Goal: Task Accomplishment & Management: Manage account settings

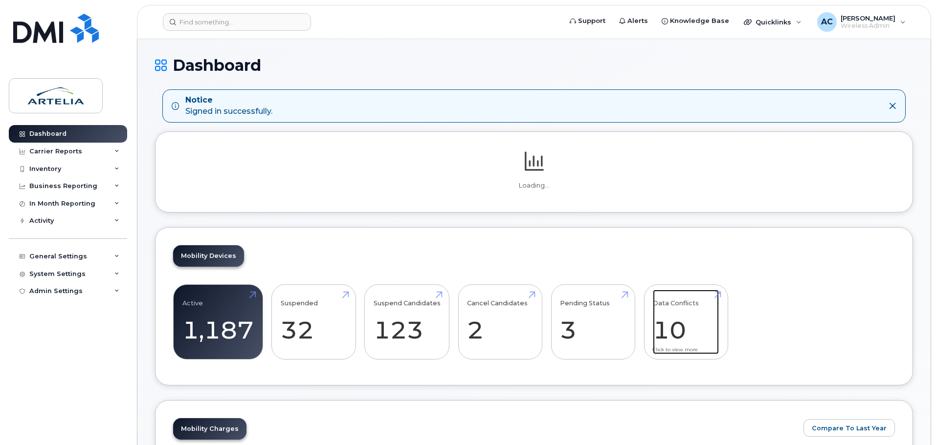
click at [672, 311] on link "Data Conflicts 10" at bounding box center [686, 322] width 66 height 65
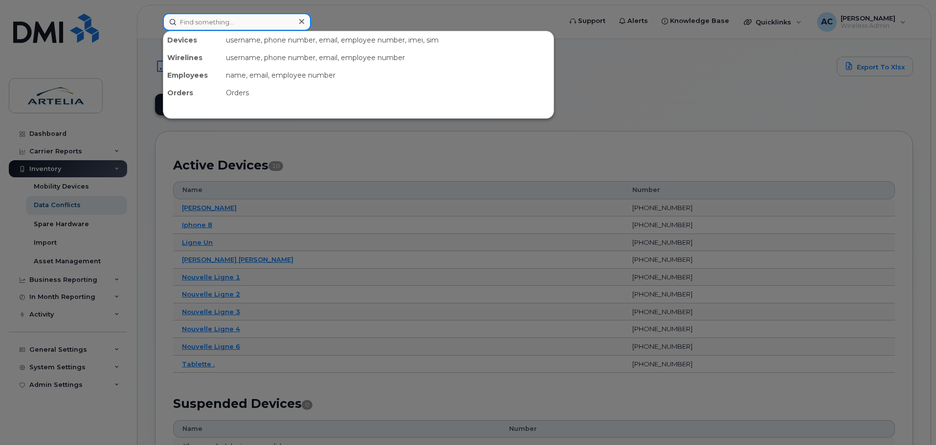
click at [216, 18] on input at bounding box center [237, 22] width 148 height 18
paste input "4384988586"
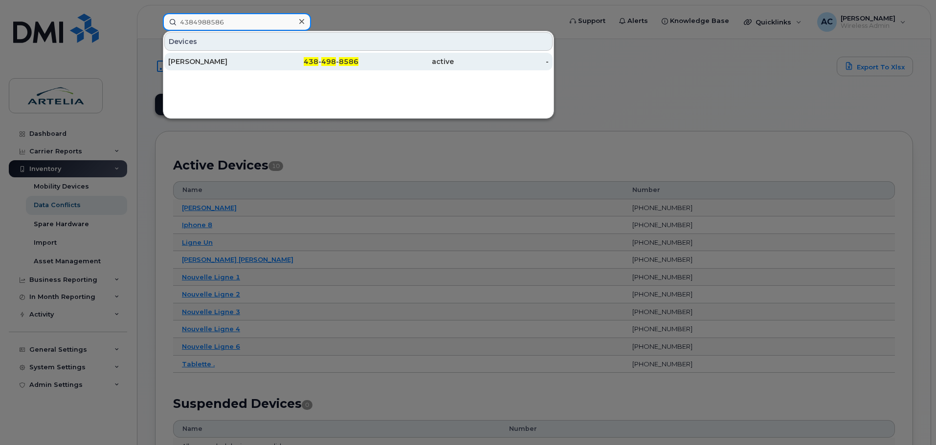
type input "4384988586"
click at [197, 65] on div "[PERSON_NAME]" at bounding box center [215, 62] width 95 height 10
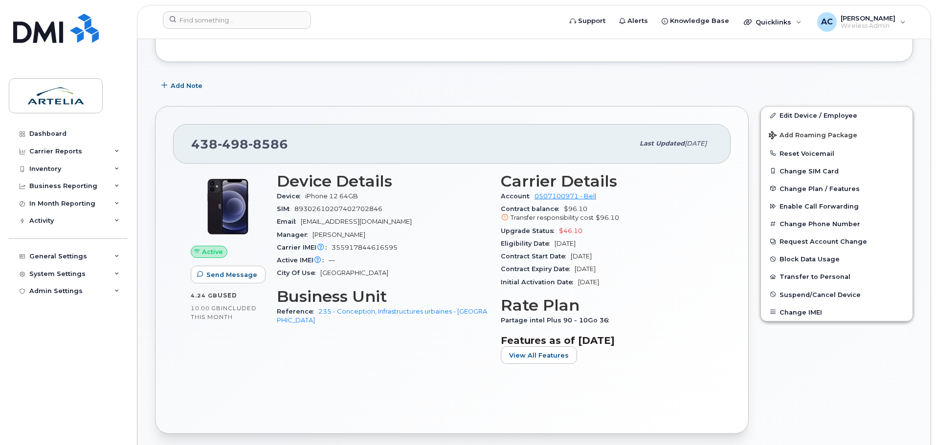
scroll to position [147, 0]
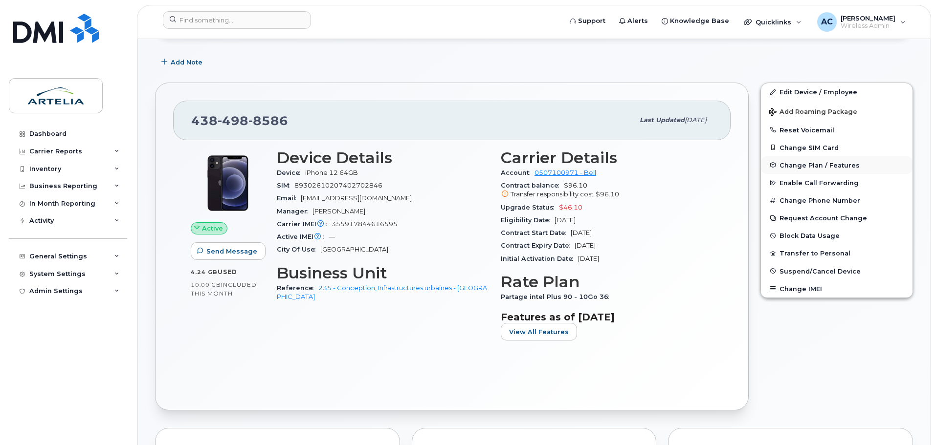
click at [807, 165] on span "Change Plan / Features" at bounding box center [819, 164] width 80 height 7
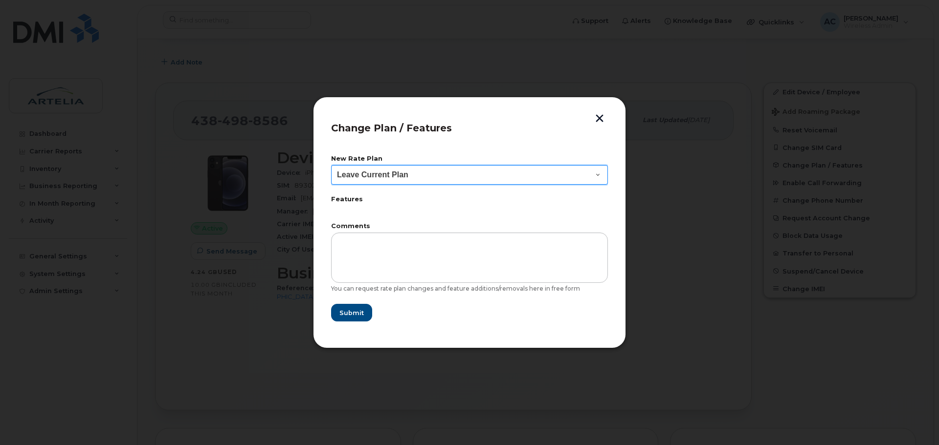
click at [436, 179] on select "Leave Current Plan Part int Plus AVPA 75 - 10Go" at bounding box center [469, 175] width 277 height 20
select select "6293"
click at [331, 165] on select "Leave Current Plan Part int Plus AVPA 75 - 10Go" at bounding box center [469, 175] width 277 height 20
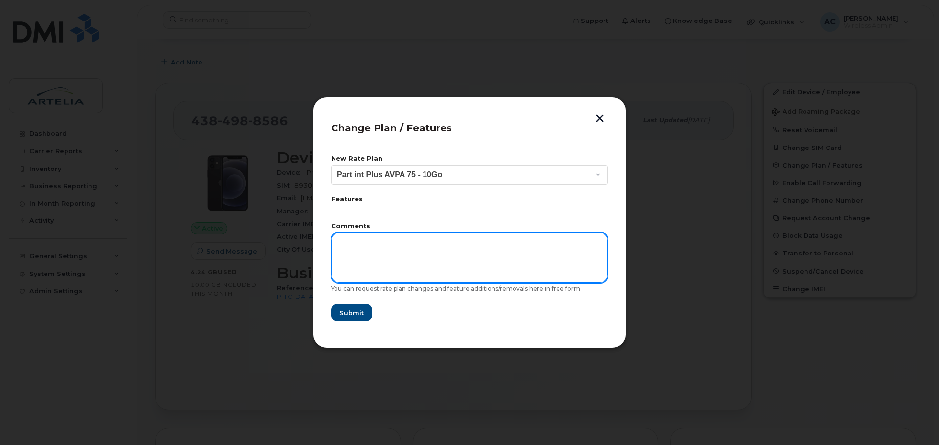
click at [377, 255] on textarea at bounding box center [469, 258] width 277 height 50
type textarea "f"
type textarea "programmer le changement pour le 26 septembre SVP"
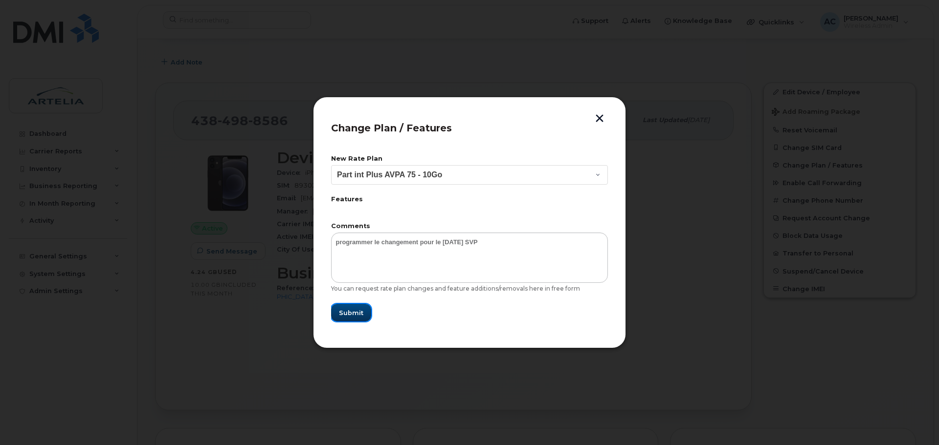
click at [350, 311] on span "Submit" at bounding box center [351, 313] width 24 height 9
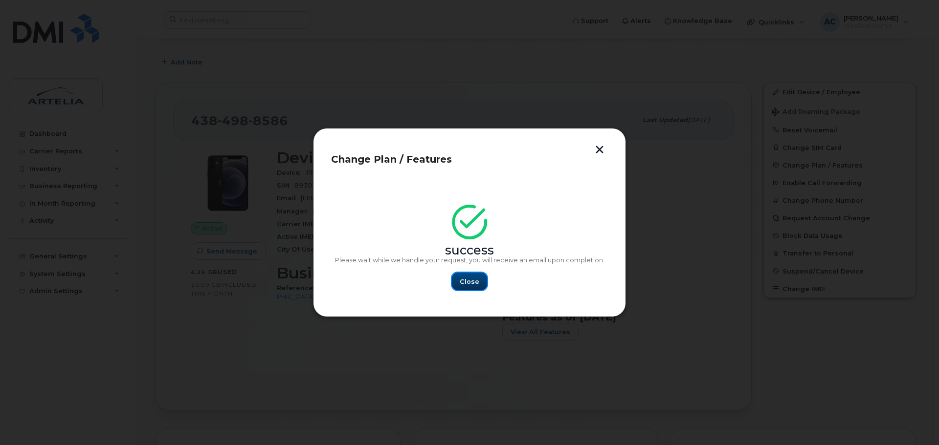
click at [469, 287] on button "Close" at bounding box center [469, 282] width 35 height 18
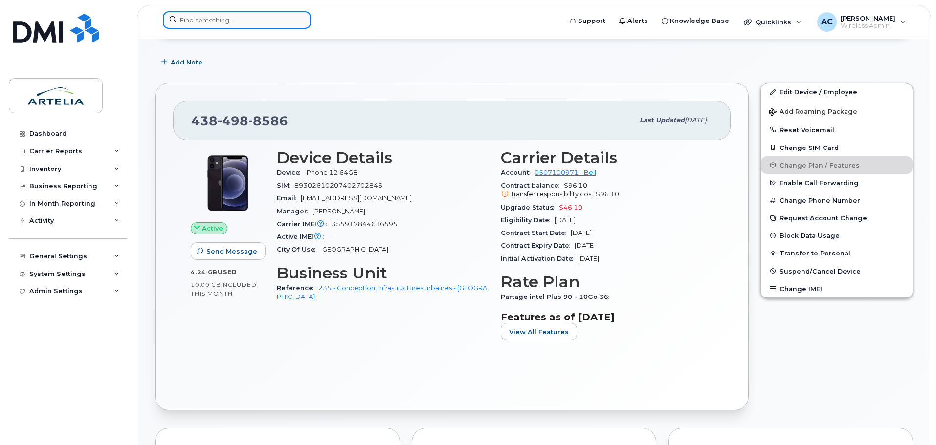
click at [221, 18] on input at bounding box center [237, 20] width 148 height 18
paste input "4383640872"
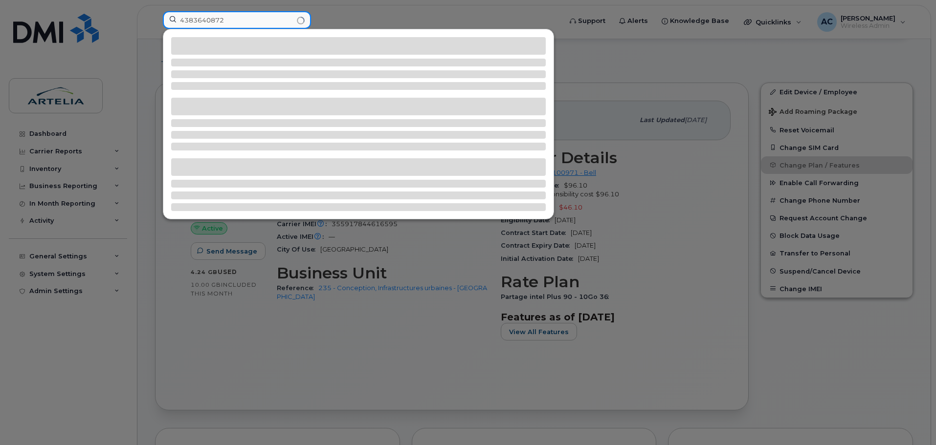
type input "4383640872"
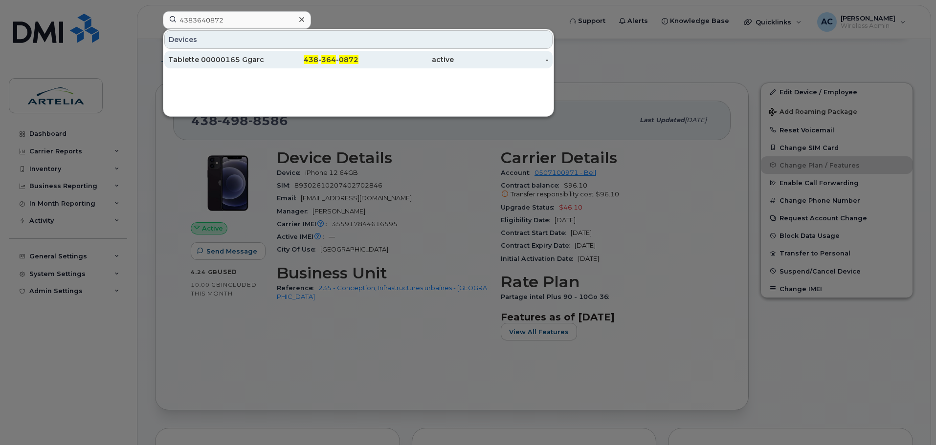
click at [221, 59] on div "Tablette 00000165 Ggarceau" at bounding box center [215, 60] width 95 height 10
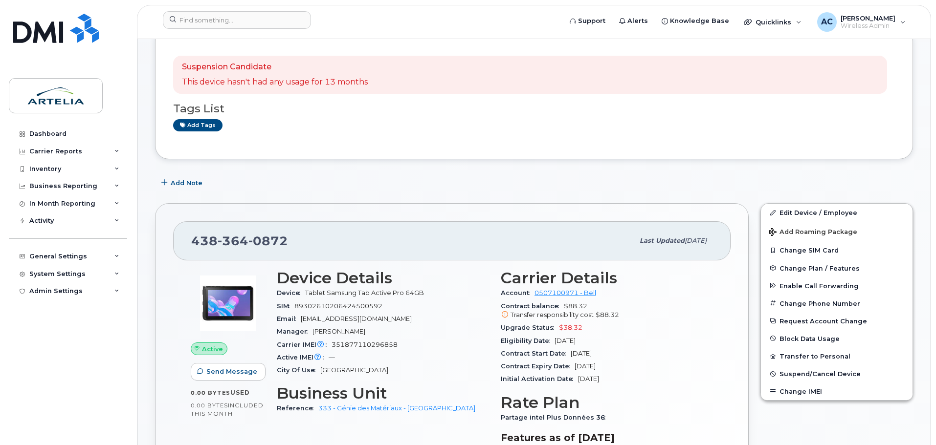
scroll to position [293, 0]
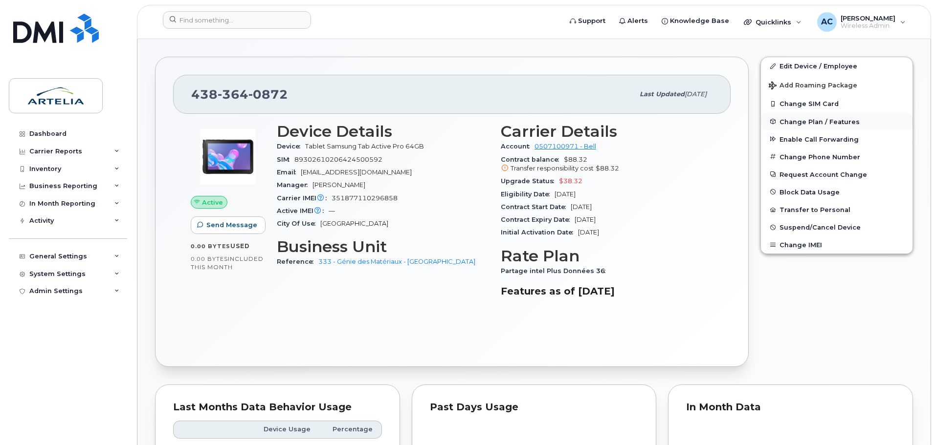
click at [814, 125] on span "Change Plan / Features" at bounding box center [819, 121] width 80 height 7
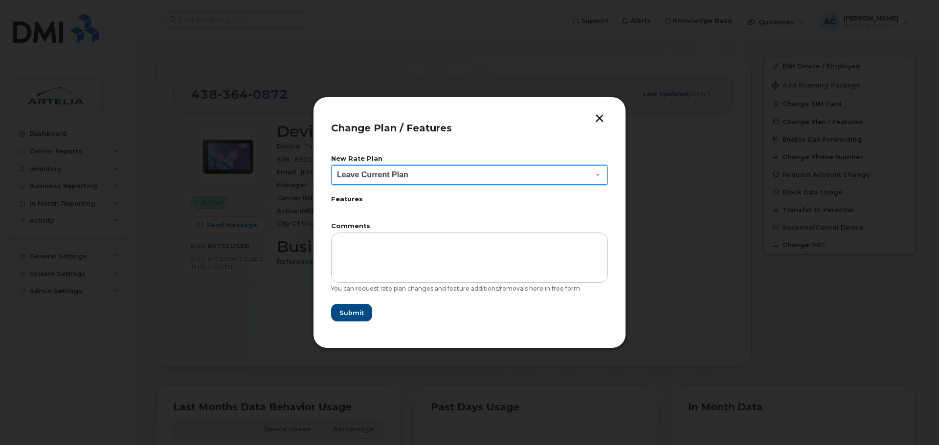
click at [527, 179] on select "Leave Current Plan" at bounding box center [469, 175] width 277 height 20
drag, startPoint x: 527, startPoint y: 179, endPoint x: 561, endPoint y: 164, distance: 37.2
click at [527, 179] on select "Leave Current Plan" at bounding box center [469, 175] width 277 height 20
click at [602, 120] on button "button" at bounding box center [599, 119] width 15 height 10
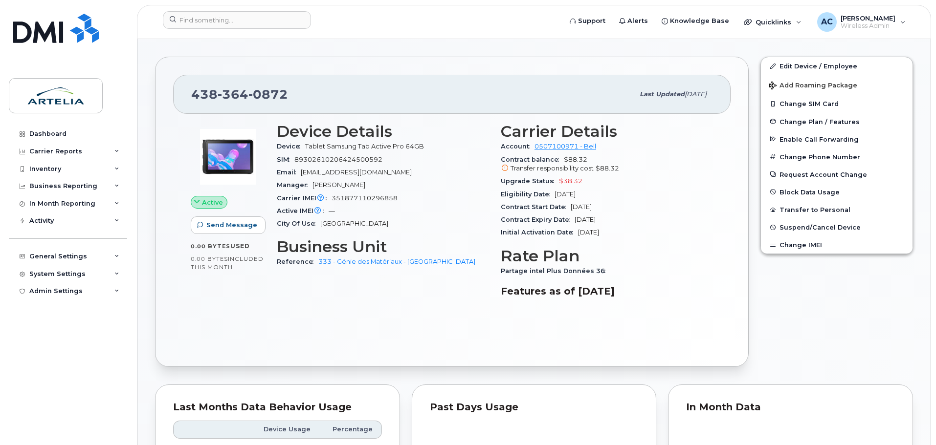
click at [248, 92] on span "364" at bounding box center [268, 94] width 40 height 15
copy span "438 364 0872"
click at [203, 21] on input at bounding box center [237, 20] width 148 height 18
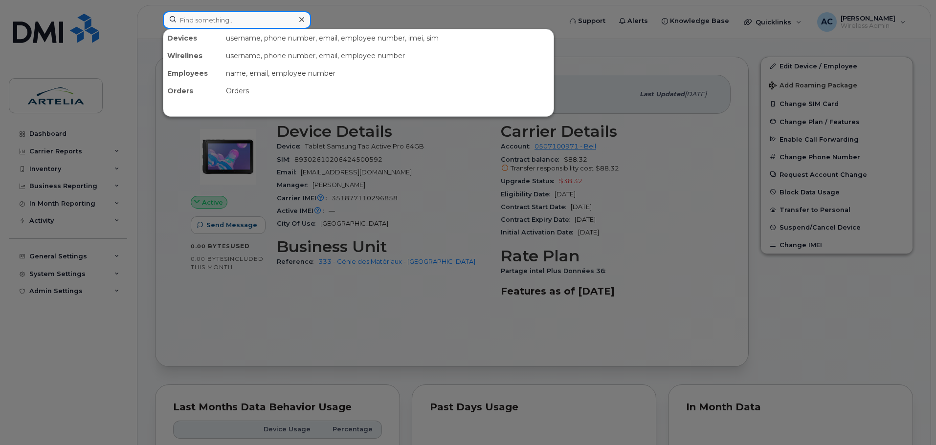
paste input "4384703986"
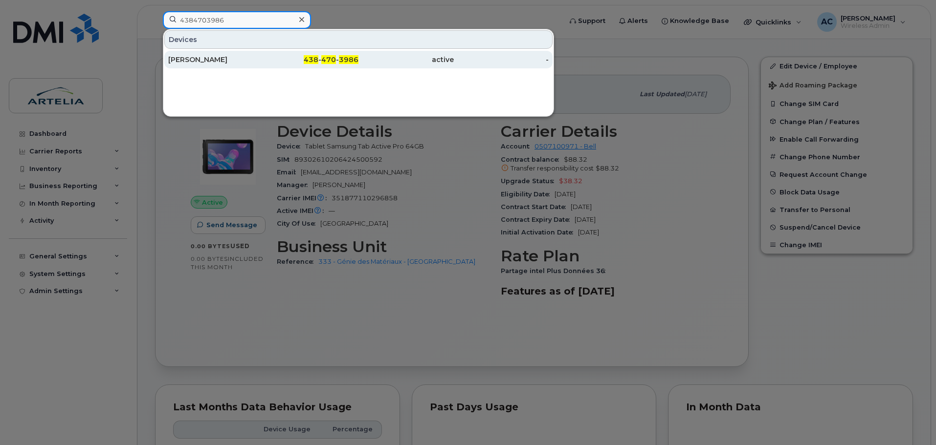
type input "4384703986"
click at [205, 62] on div "[PERSON_NAME]" at bounding box center [215, 60] width 95 height 10
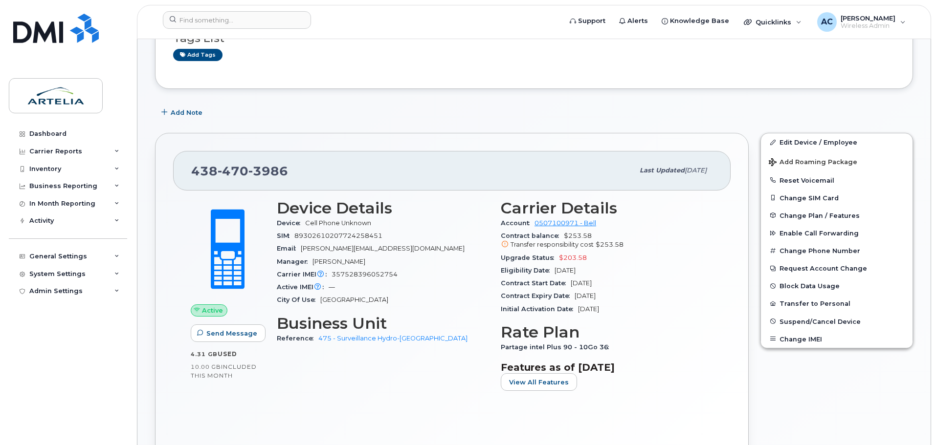
scroll to position [196, 0]
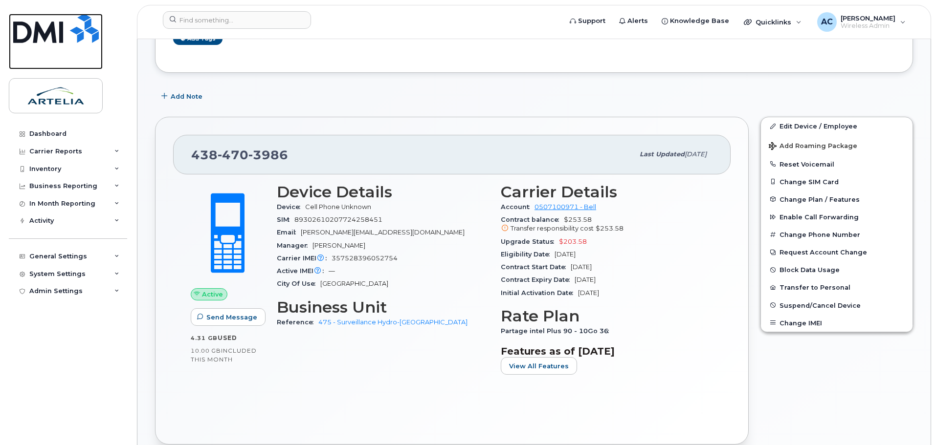
click at [56, 23] on img at bounding box center [56, 28] width 86 height 29
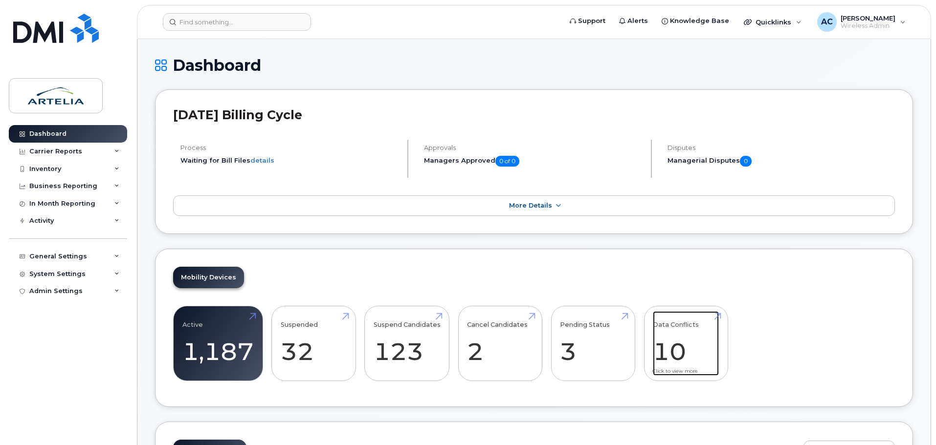
click at [672, 311] on link "Data Conflicts 10" at bounding box center [686, 343] width 66 height 65
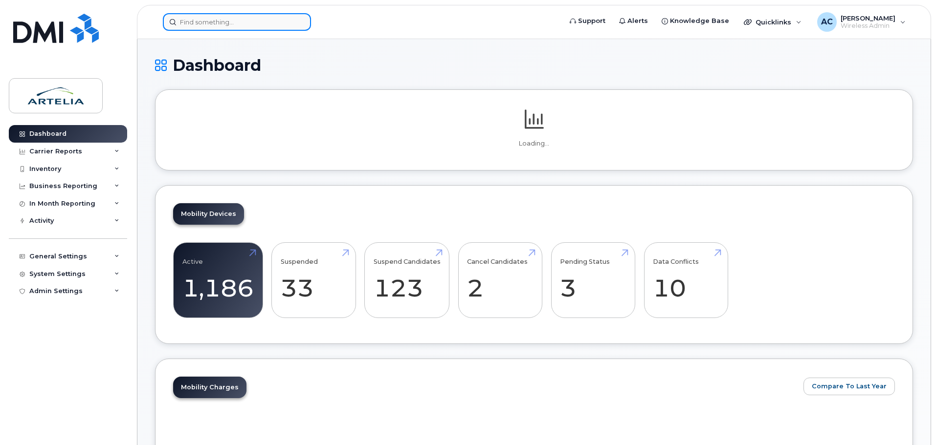
click at [245, 21] on input at bounding box center [237, 22] width 148 height 18
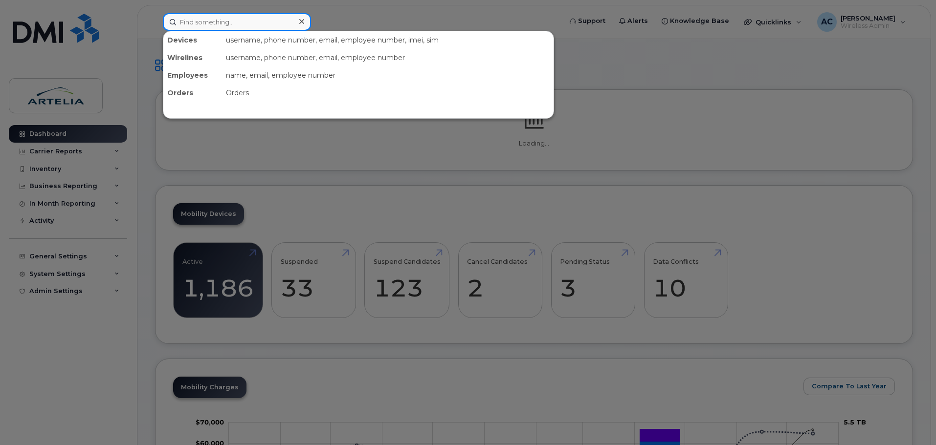
paste input "4385962503"
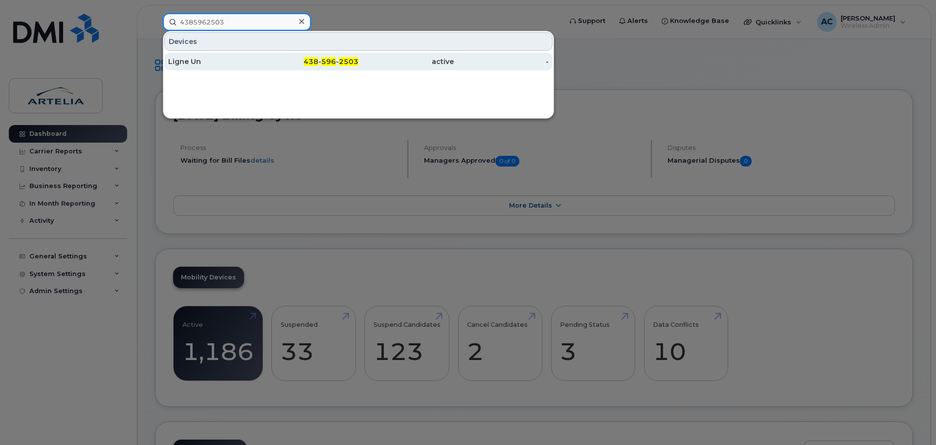
type input "4385962503"
click at [186, 63] on div "Ligne Un" at bounding box center [215, 62] width 95 height 10
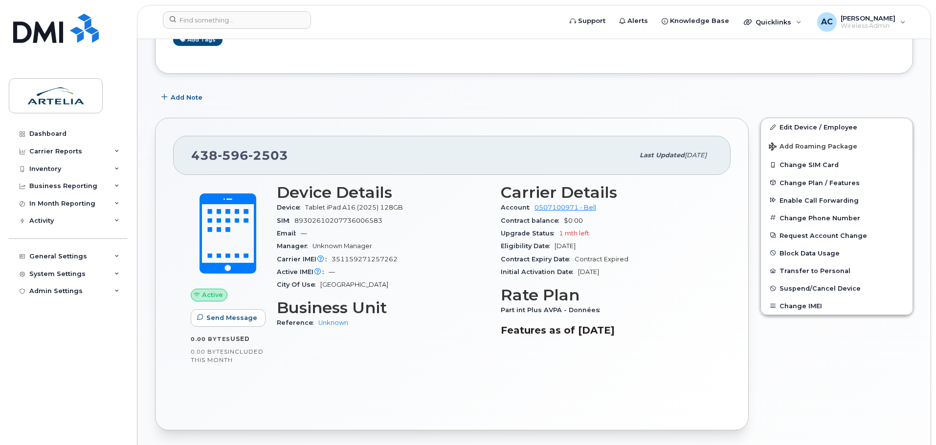
scroll to position [147, 0]
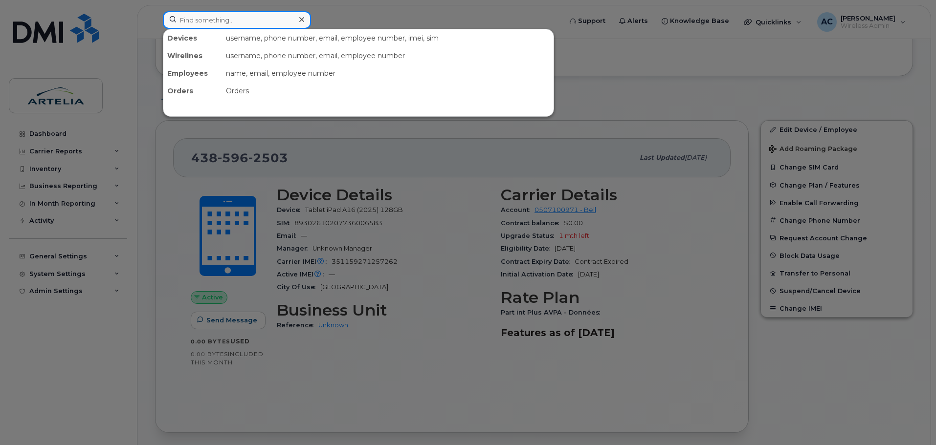
click at [206, 14] on input at bounding box center [237, 20] width 148 height 18
paste input "4383415076"
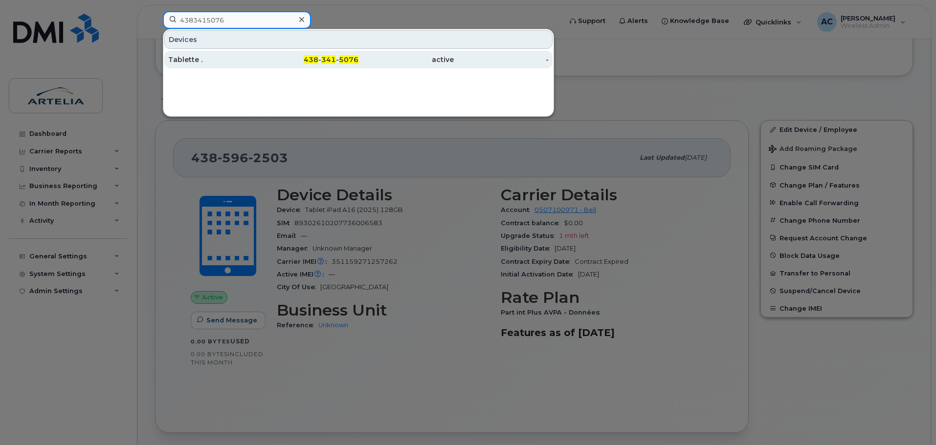
type input "4383415076"
click at [193, 59] on div "Tablette ." at bounding box center [215, 60] width 95 height 10
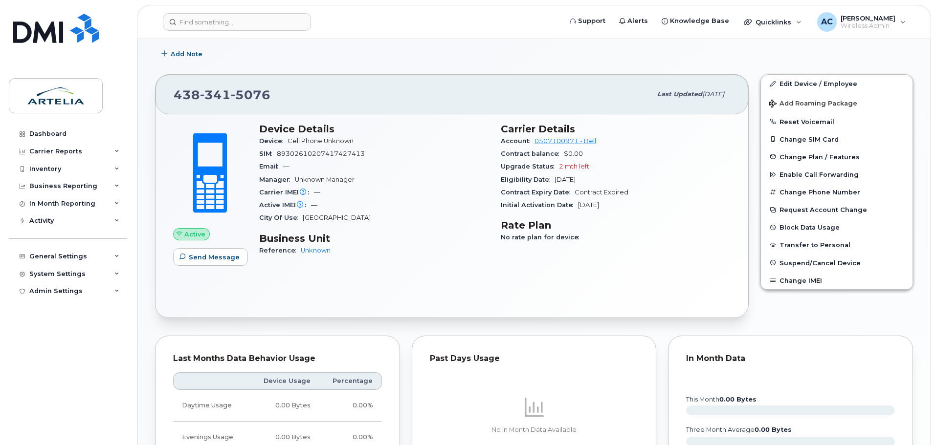
scroll to position [147, 0]
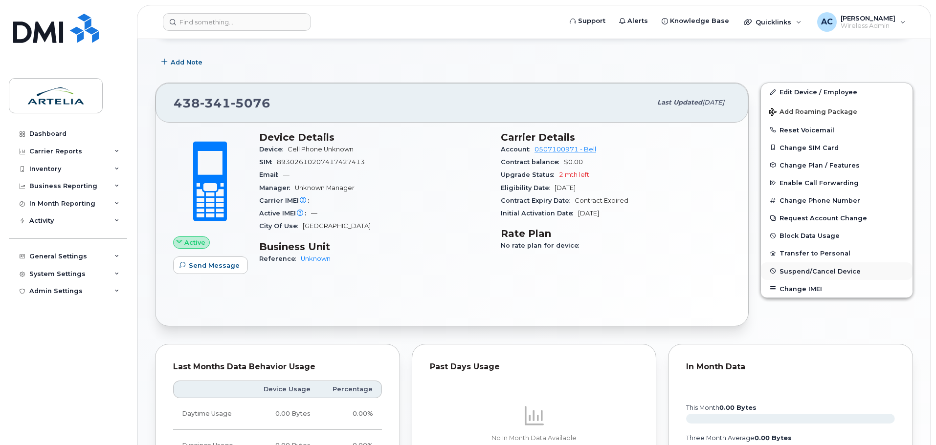
click at [818, 272] on span "Suspend/Cancel Device" at bounding box center [819, 270] width 81 height 7
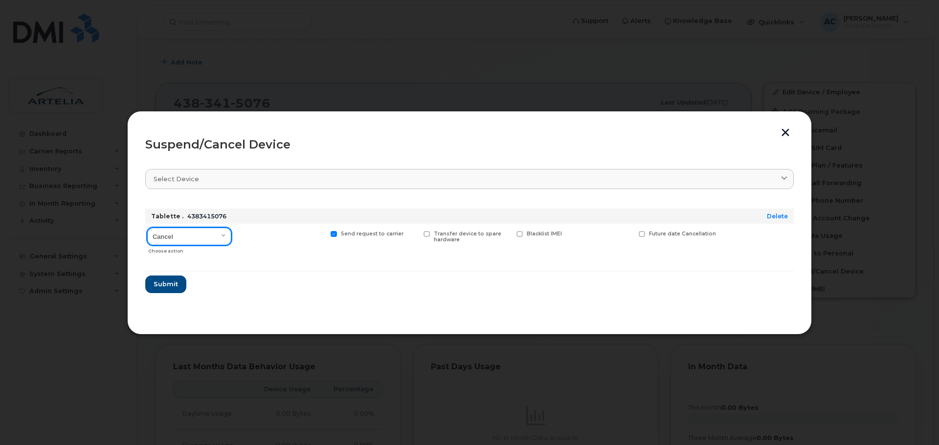
click at [228, 238] on select "Cancel Suspend - Extend Suspension Suspend - Reduced Rate Suspend - Full Rate S…" at bounding box center [189, 237] width 84 height 18
click at [147, 228] on select "Cancel Suspend - Extend Suspension Suspend - Reduced Rate Suspend - Full Rate S…" at bounding box center [189, 237] width 84 height 18
click at [199, 238] on select "Cancel Suspend - Extend Suspension Suspend - Reduced Rate Suspend - Full Rate S…" at bounding box center [189, 237] width 84 height 18
select select "[object Object]"
click at [147, 228] on select "Cancel Suspend - Extend Suspension Suspend - Reduced Rate Suspend - Full Rate S…" at bounding box center [189, 237] width 84 height 18
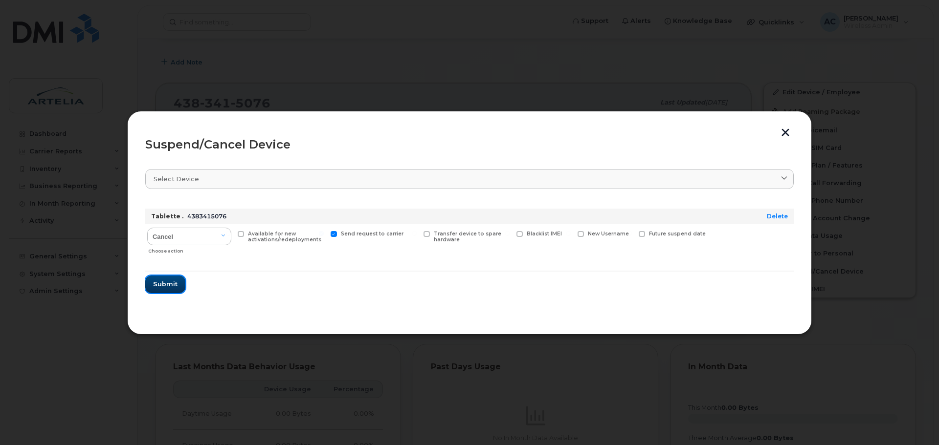
click at [159, 284] on span "Submit" at bounding box center [165, 284] width 24 height 9
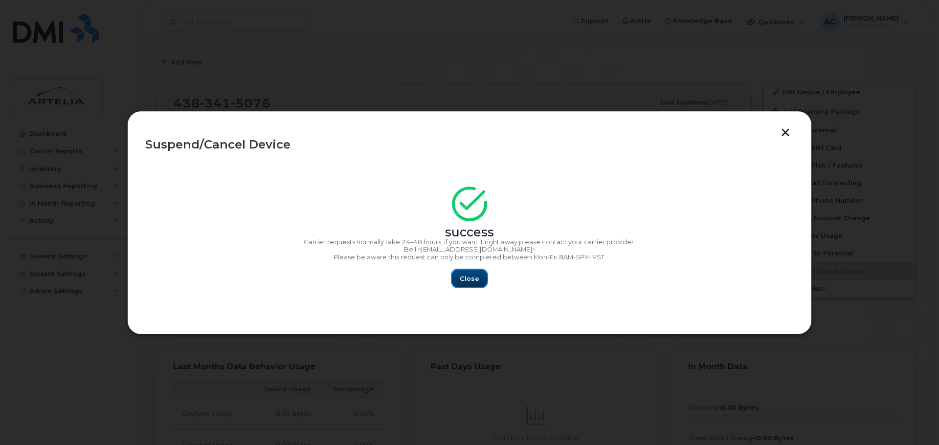
click at [464, 279] on span "Close" at bounding box center [470, 278] width 20 height 9
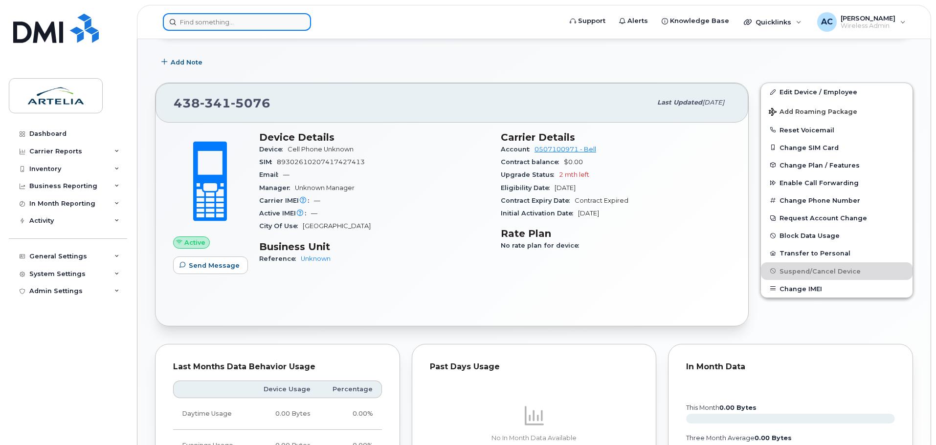
click at [237, 23] on input at bounding box center [237, 22] width 148 height 18
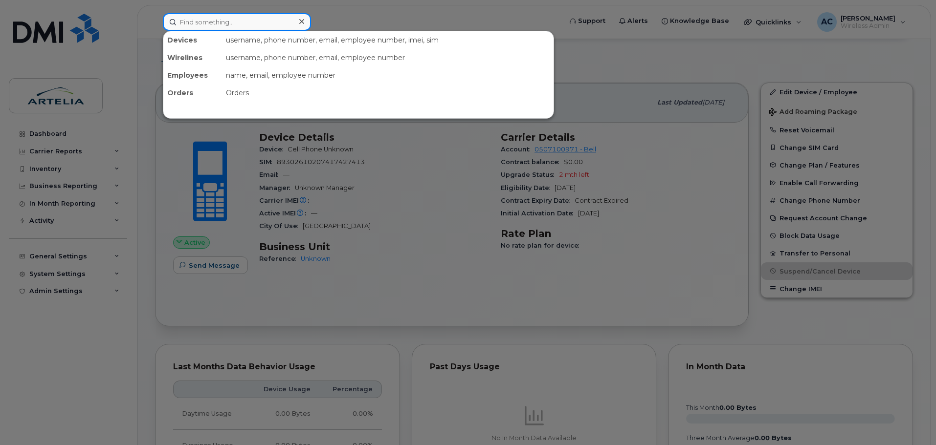
paste input "4385962503"
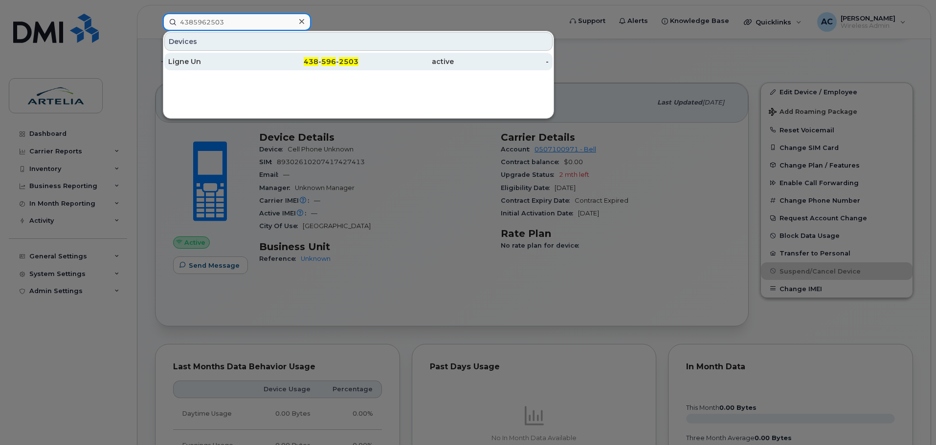
type input "4385962503"
click at [191, 60] on div "Ligne Un" at bounding box center [215, 62] width 95 height 10
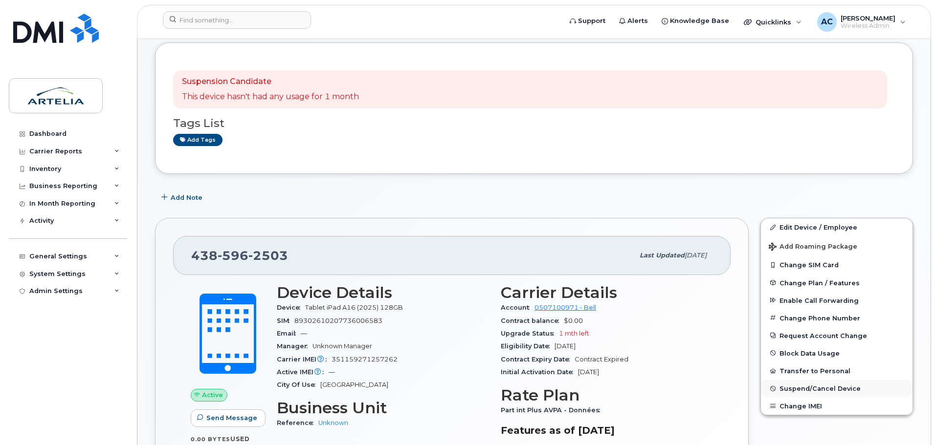
scroll to position [98, 0]
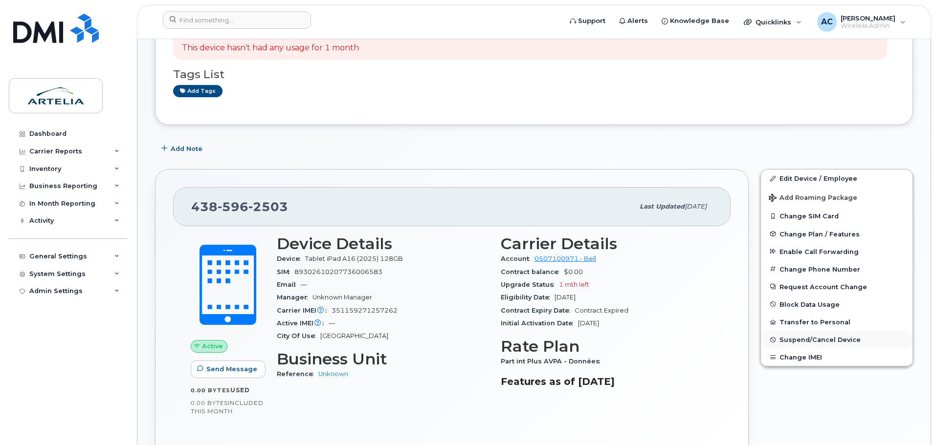
click at [811, 339] on span "Suspend/Cancel Device" at bounding box center [819, 339] width 81 height 7
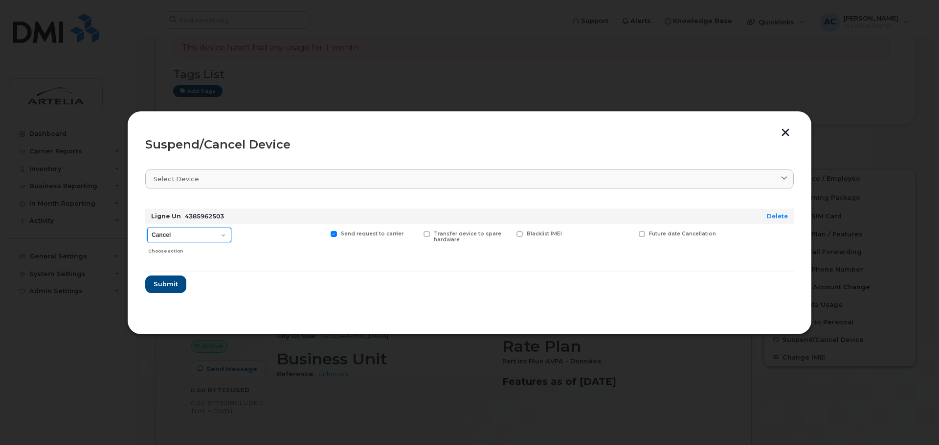
click at [203, 235] on select "Cancel Suspend - Extend Suspension Suspend - Reduced Rate Suspend - Full Rate S…" at bounding box center [189, 235] width 84 height 15
select select "[object Object]"
click at [147, 228] on select "Cancel Suspend - Extend Suspension Suspend - Reduced Rate Suspend - Full Rate S…" at bounding box center [189, 235] width 84 height 15
click at [161, 281] on span "Submit" at bounding box center [165, 284] width 24 height 9
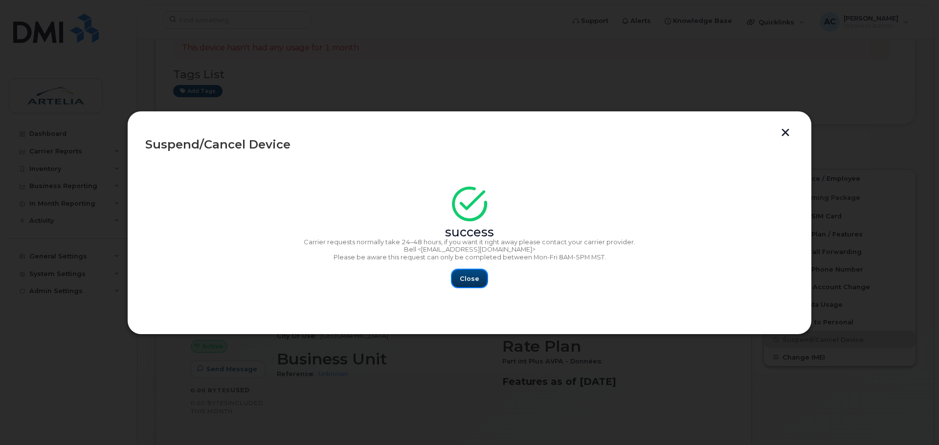
click at [477, 274] on span "Close" at bounding box center [470, 278] width 20 height 9
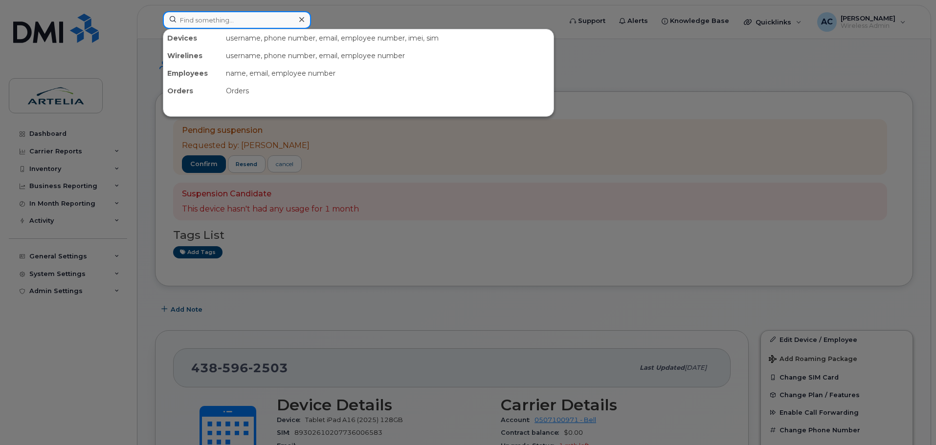
click at [239, 18] on input at bounding box center [237, 20] width 148 height 18
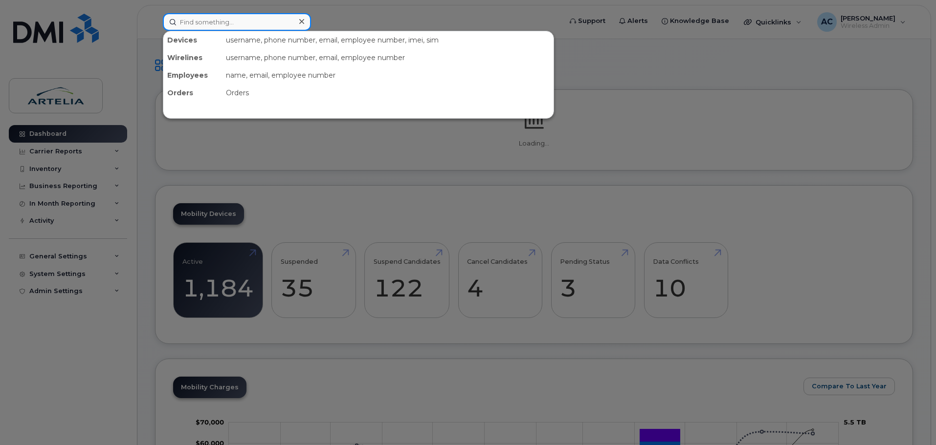
click at [203, 20] on input at bounding box center [237, 22] width 148 height 18
paste input "4383415076"
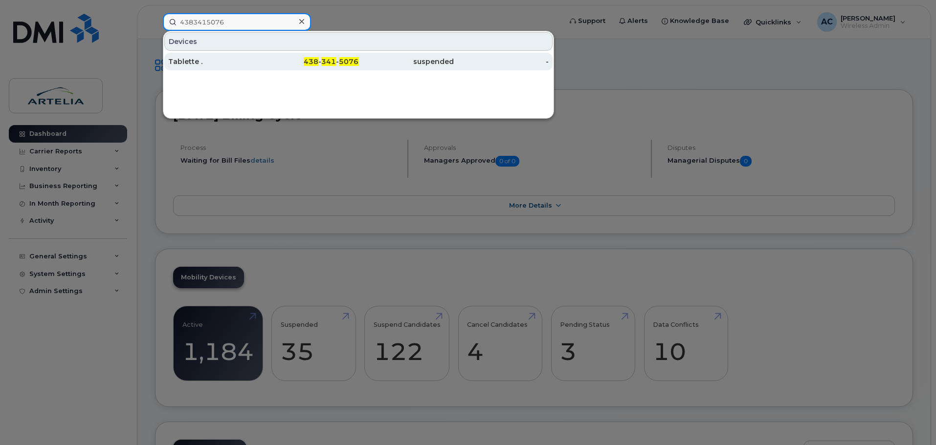
type input "4383415076"
click at [205, 61] on div "Tablette ." at bounding box center [215, 62] width 95 height 10
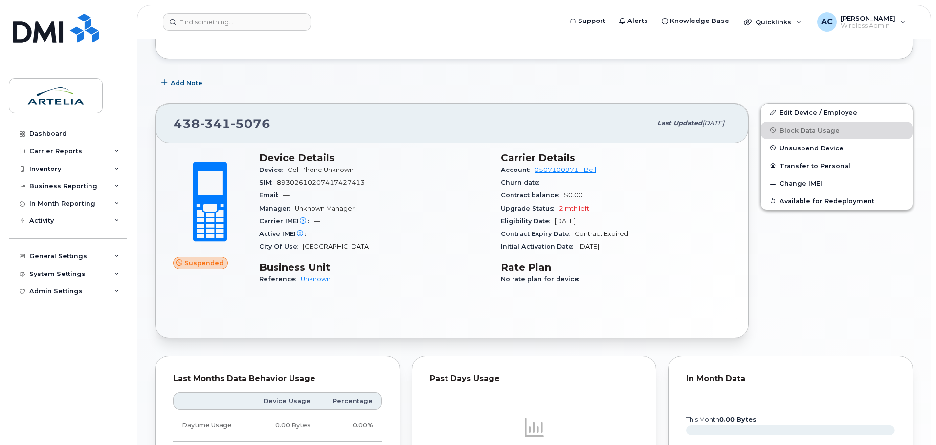
scroll to position [120, 0]
